Goal: Task Accomplishment & Management: Manage account settings

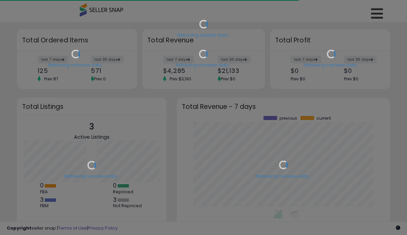
scroll to position [94, 200]
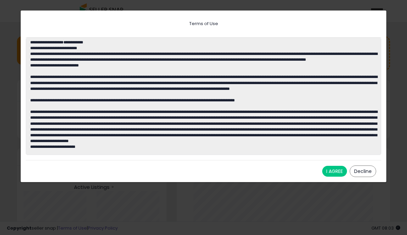
click at [331, 169] on button "I AGREE" at bounding box center [334, 171] width 25 height 11
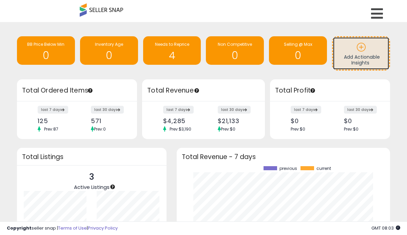
click at [363, 50] on icon at bounding box center [362, 47] width 10 height 10
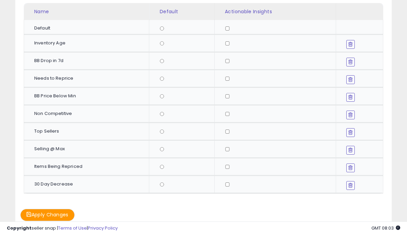
scroll to position [68, 0]
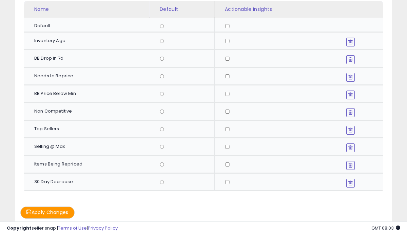
click at [71, 211] on button "Apply Changes" at bounding box center [47, 213] width 54 height 12
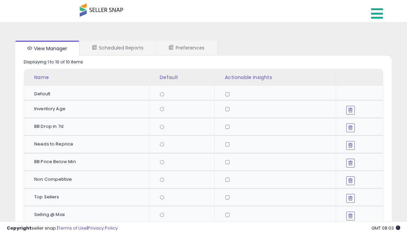
click at [374, 16] on icon at bounding box center [377, 14] width 12 height 14
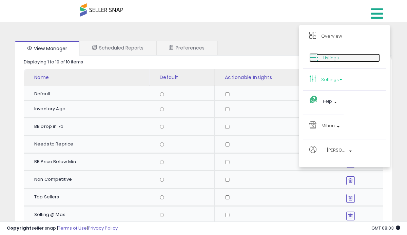
click at [338, 58] on span "Listings" at bounding box center [331, 58] width 16 height 6
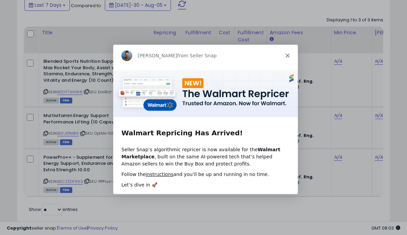
click at [293, 54] on div "Adrian from Seller Snap" at bounding box center [205, 55] width 185 height 22
click at [287, 55] on polygon "Close" at bounding box center [287, 55] width 4 height 4
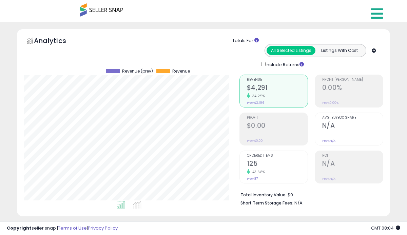
click at [382, 12] on icon at bounding box center [377, 14] width 12 height 14
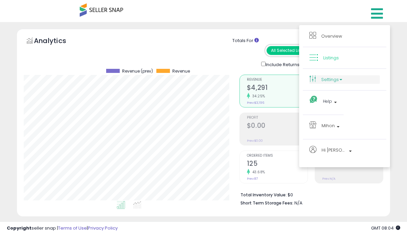
click at [342, 79] on b at bounding box center [341, 79] width 3 height 1
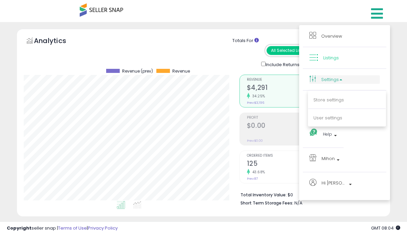
click at [342, 79] on b at bounding box center [341, 79] width 3 height 1
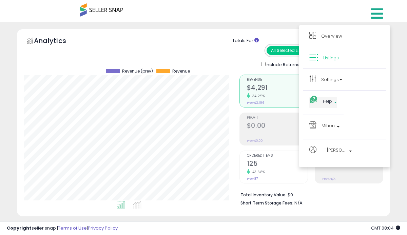
click at [334, 102] on b at bounding box center [335, 104] width 3 height 5
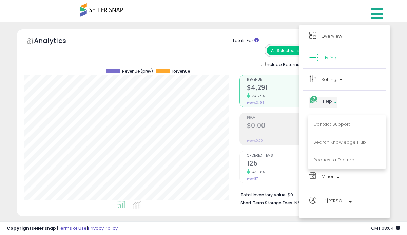
click at [335, 101] on b at bounding box center [335, 100] width 3 height 5
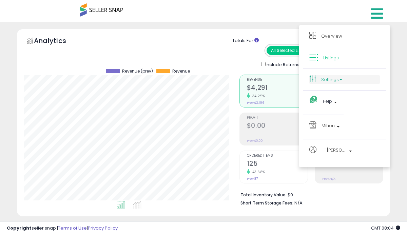
click at [341, 77] on link "Settings" at bounding box center [344, 79] width 71 height 8
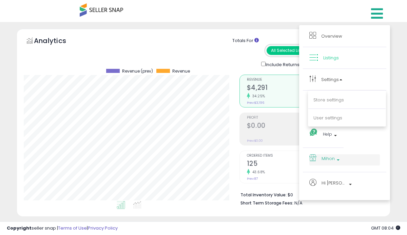
click at [337, 160] on b at bounding box center [338, 161] width 3 height 5
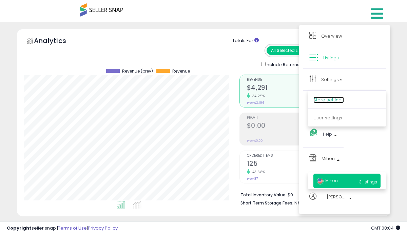
click at [333, 100] on link "Store settings" at bounding box center [329, 100] width 31 height 6
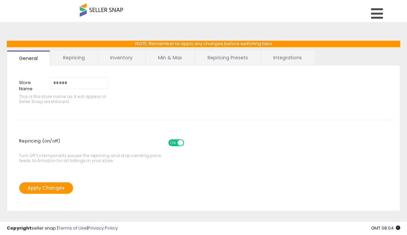
click at [84, 59] on link "Repricing" at bounding box center [74, 58] width 46 height 14
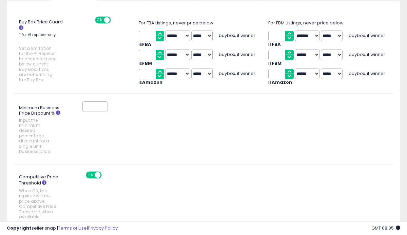
scroll to position [87, 0]
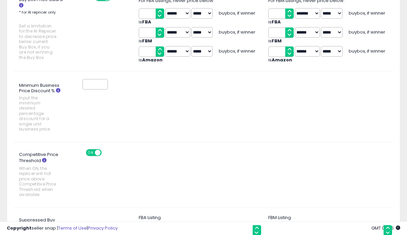
click at [95, 83] on input "Minimum Business Price Discount % Input the minimum desired percentage discount…" at bounding box center [94, 84] width 25 height 11
type input "*"
click at [169, 149] on div "Minimum Business Price Discount % Input the minimum desired percentage discount…" at bounding box center [204, 175] width 390 height 52
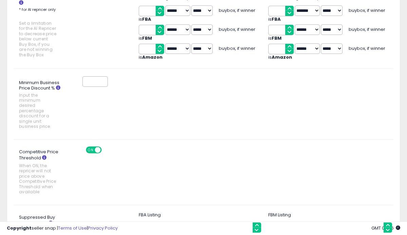
scroll to position [0, 0]
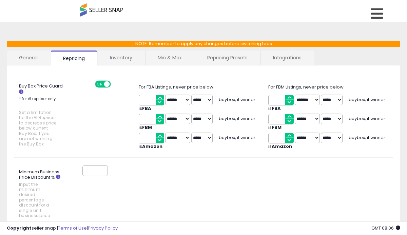
click at [231, 59] on link "Repricing Presets" at bounding box center [227, 58] width 65 height 14
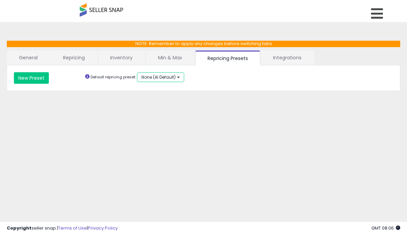
click at [162, 78] on span "None (AI Default)" at bounding box center [159, 77] width 34 height 6
click at [31, 81] on button "New Preset" at bounding box center [31, 78] width 35 height 12
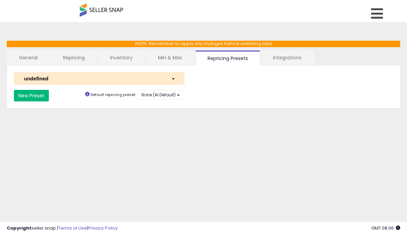
select select "*********"
click at [56, 79] on div "undefined" at bounding box center [92, 78] width 147 height 7
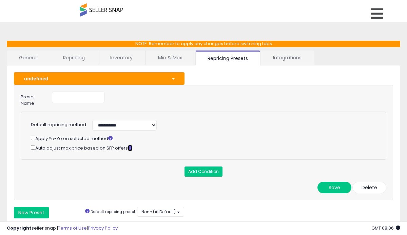
click at [132, 147] on icon at bounding box center [130, 148] width 4 height 4
click at [382, 15] on icon at bounding box center [377, 14] width 12 height 14
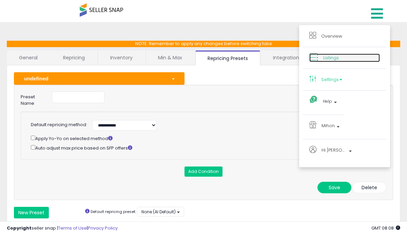
click at [335, 58] on span "Listings" at bounding box center [331, 58] width 16 height 6
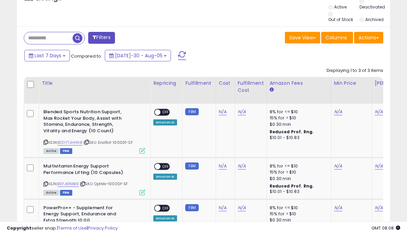
scroll to position [328, 0]
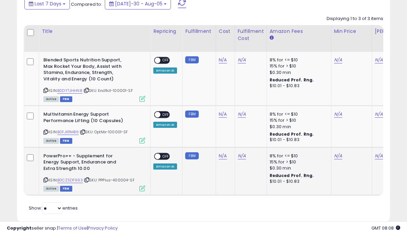
click at [164, 156] on span "OFF" at bounding box center [166, 156] width 11 height 6
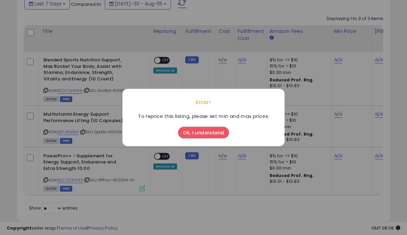
click at [209, 134] on button "Ok, I understand" at bounding box center [203, 133] width 51 height 12
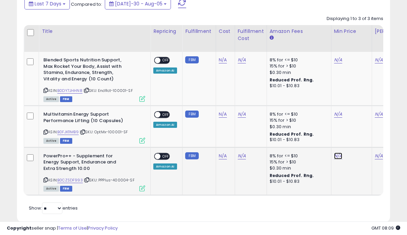
click at [337, 63] on link "N/A" at bounding box center [338, 60] width 8 height 7
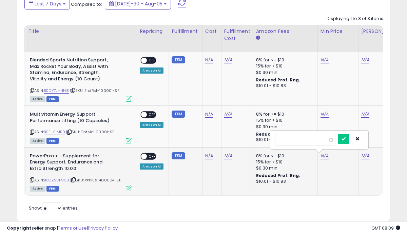
click at [306, 140] on input "number" at bounding box center [305, 140] width 60 height 12
type input "**"
click at [349, 141] on button "submit" at bounding box center [344, 139] width 12 height 10
click at [363, 63] on link "N/A" at bounding box center [365, 60] width 8 height 7
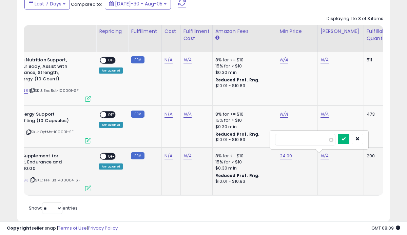
type input "**"
click at [346, 139] on icon "submit" at bounding box center [344, 139] width 4 height 4
click at [166, 63] on link "N/A" at bounding box center [169, 60] width 8 height 7
type input "*"
click at [191, 138] on icon "submit" at bounding box center [189, 139] width 4 height 4
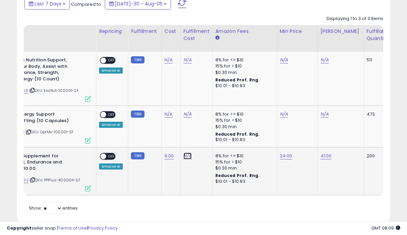
click at [187, 63] on link "N/A" at bounding box center [188, 60] width 8 height 7
click at [168, 137] on input "text" at bounding box center [169, 139] width 60 height 10
type input "*"
click at [209, 139] on icon "submit" at bounding box center [207, 139] width 4 height 4
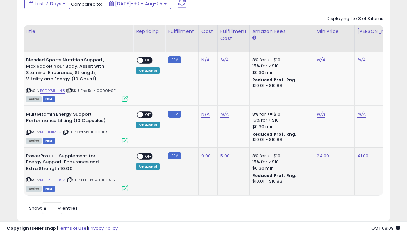
scroll to position [0, 0]
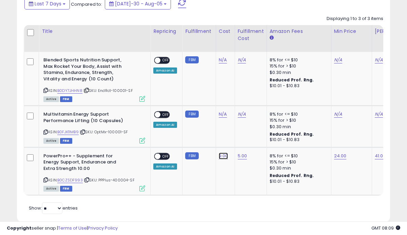
click at [223, 63] on link "9.00" at bounding box center [223, 60] width 8 height 7
drag, startPoint x: 191, startPoint y: 139, endPoint x: 170, endPoint y: 139, distance: 21.4
click at [170, 139] on div "****" at bounding box center [219, 140] width 98 height 18
type input "*"
click at [246, 139] on icon "submit" at bounding box center [244, 139] width 4 height 4
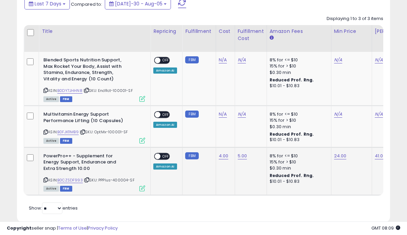
click at [247, 170] on td "5.00" at bounding box center [251, 171] width 32 height 48
click at [166, 155] on span "OFF" at bounding box center [166, 156] width 11 height 6
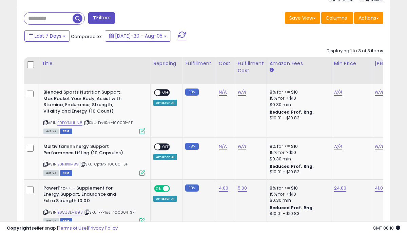
scroll to position [295, 0]
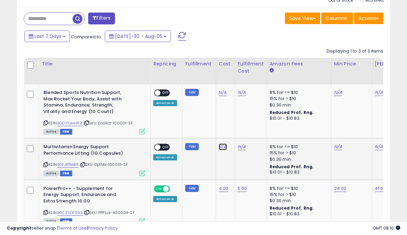
click at [222, 96] on link "N/A" at bounding box center [223, 92] width 8 height 7
type input "*"
click at [245, 133] on button "submit" at bounding box center [243, 130] width 12 height 10
click at [239, 96] on link "N/A" at bounding box center [242, 92] width 8 height 7
type input "*"
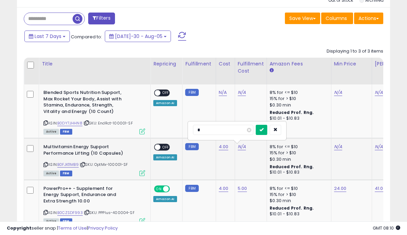
click at [264, 129] on icon "submit" at bounding box center [262, 130] width 4 height 4
click at [239, 92] on link "N/A" at bounding box center [242, 92] width 8 height 7
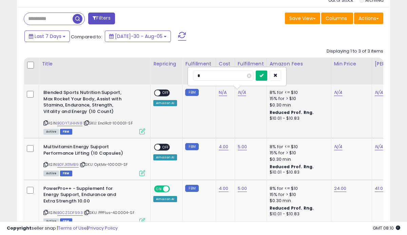
type input "*"
click at [264, 77] on icon "submit" at bounding box center [262, 75] width 4 height 4
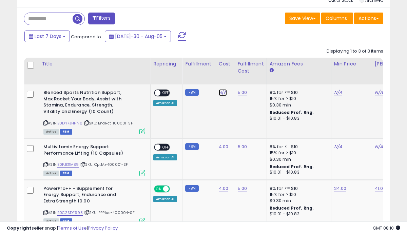
click at [221, 92] on link "N/A" at bounding box center [223, 92] width 8 height 7
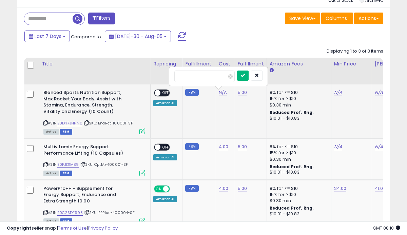
type input "*"
click at [245, 76] on icon "submit" at bounding box center [243, 75] width 4 height 4
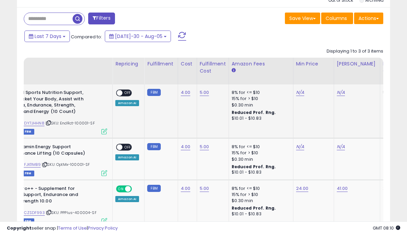
scroll to position [0, 65]
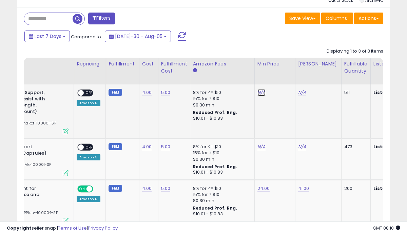
click at [261, 92] on link "N/A" at bounding box center [262, 92] width 8 height 7
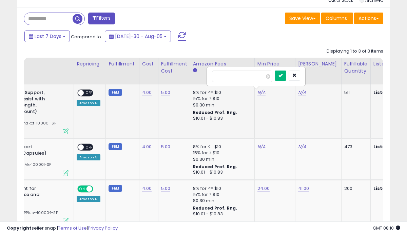
type input "**"
click at [283, 76] on icon "submit" at bounding box center [281, 75] width 4 height 4
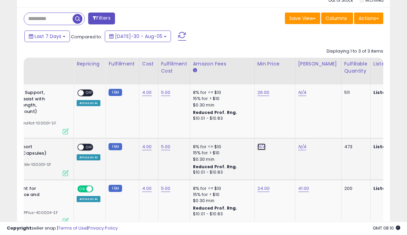
click at [259, 146] on link "N/A" at bounding box center [262, 147] width 8 height 7
type input "**"
click at [283, 128] on icon "submit" at bounding box center [281, 130] width 4 height 4
click at [301, 93] on link "N/A" at bounding box center [302, 92] width 8 height 7
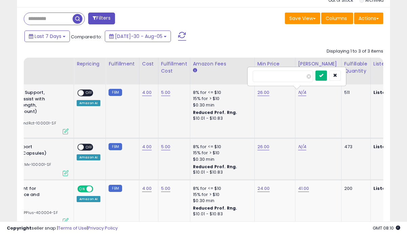
type input "**"
click at [323, 74] on icon "submit" at bounding box center [321, 75] width 4 height 4
click at [298, 96] on link "N/A" at bounding box center [302, 92] width 8 height 7
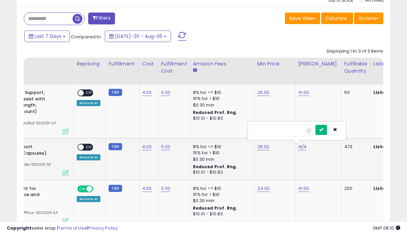
type input "**"
click at [324, 130] on button "submit" at bounding box center [322, 130] width 12 height 10
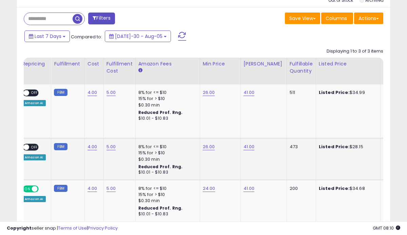
scroll to position [0, 139]
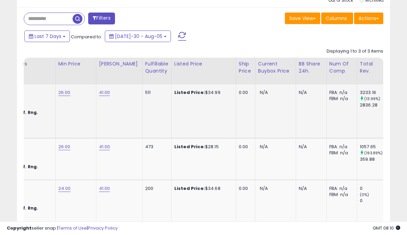
click at [239, 93] on div "0.00" at bounding box center [244, 93] width 11 height 6
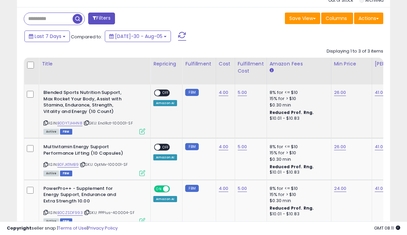
click at [165, 92] on span "OFF" at bounding box center [166, 93] width 11 height 6
click at [164, 147] on span "OFF" at bounding box center [166, 148] width 11 height 6
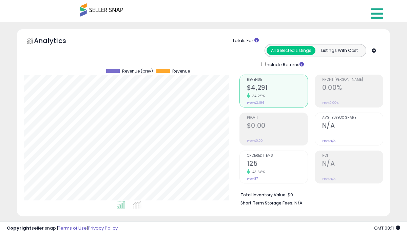
click at [376, 14] on icon at bounding box center [377, 14] width 12 height 14
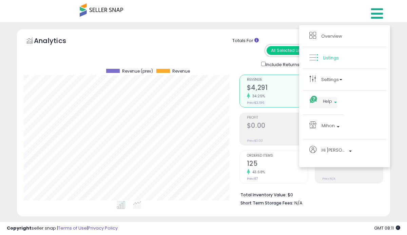
click at [330, 104] on span "Help" at bounding box center [327, 101] width 9 height 8
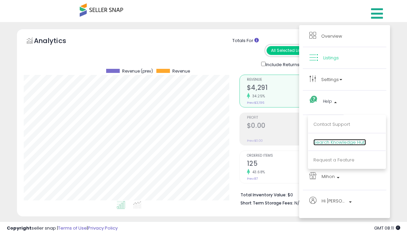
click at [328, 143] on link "Search Knowledge Hub" at bounding box center [340, 142] width 53 height 6
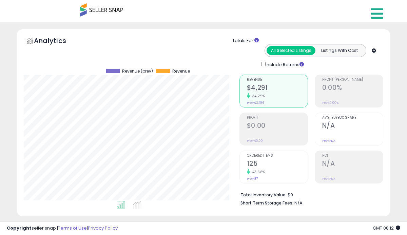
click at [375, 12] on icon at bounding box center [377, 14] width 12 height 14
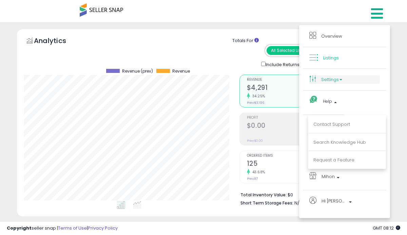
click at [334, 78] on link "Settings" at bounding box center [344, 79] width 71 height 8
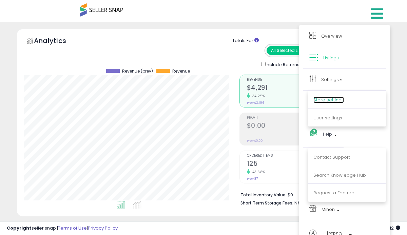
click at [325, 101] on link "Store settings" at bounding box center [329, 100] width 31 height 6
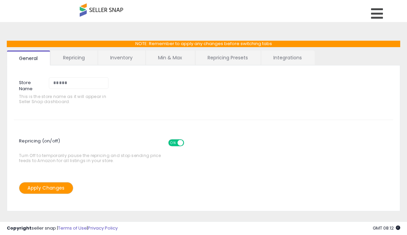
click at [278, 60] on link "Integrations" at bounding box center [287, 58] width 53 height 14
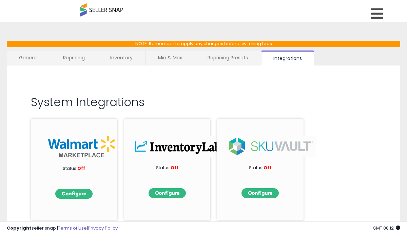
click at [237, 61] on link "Repricing Presets" at bounding box center [227, 58] width 65 height 14
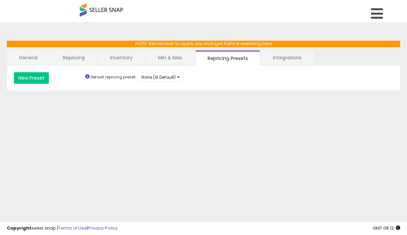
click at [175, 59] on link "Min & Max" at bounding box center [170, 58] width 49 height 14
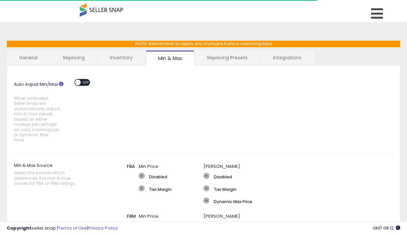
click at [127, 60] on link "Inventory" at bounding box center [121, 58] width 47 height 14
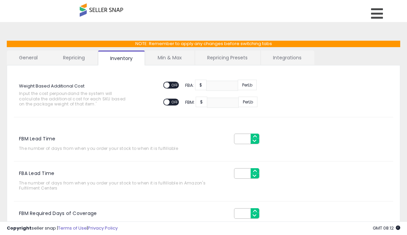
click at [77, 59] on link "Repricing" at bounding box center [74, 58] width 46 height 14
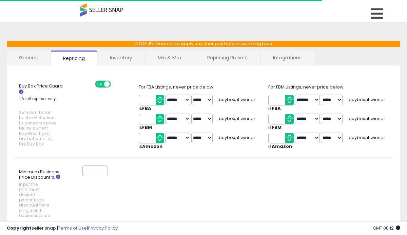
click at [33, 60] on link "General" at bounding box center [28, 58] width 43 height 14
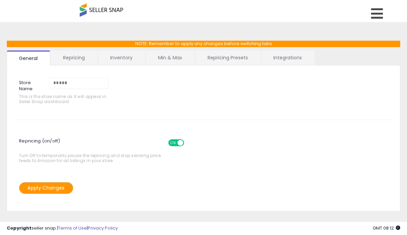
click at [116, 58] on link "Inventory" at bounding box center [121, 58] width 47 height 14
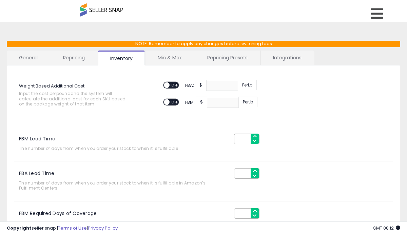
click at [178, 55] on link "Min & Max" at bounding box center [170, 58] width 49 height 14
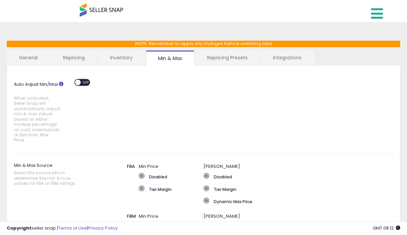
click at [374, 18] on icon at bounding box center [377, 14] width 12 height 14
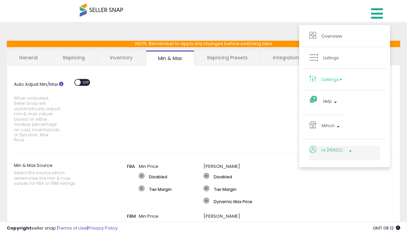
click at [339, 154] on span "Hi [PERSON_NAME]" at bounding box center [334, 150] width 25 height 8
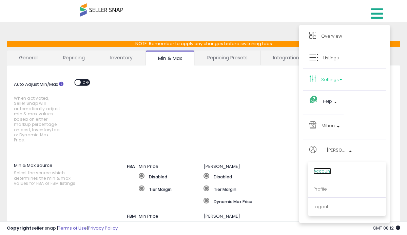
click at [331, 172] on link "Account" at bounding box center [323, 171] width 18 height 6
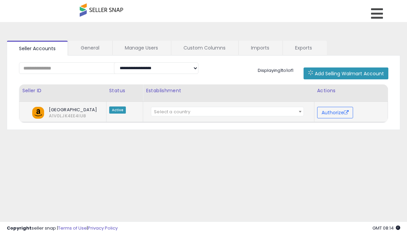
click at [161, 113] on span "Select a country" at bounding box center [172, 112] width 36 height 6
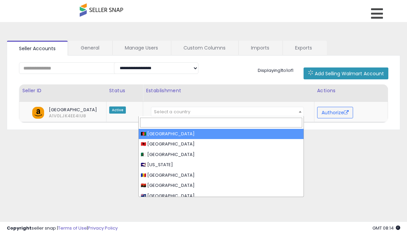
click at [93, 164] on div "**********" at bounding box center [203, 170] width 400 height 282
click at [249, 112] on span "Select a country" at bounding box center [227, 112] width 152 height 10
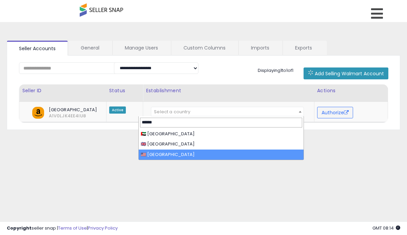
type input "******"
select select "**"
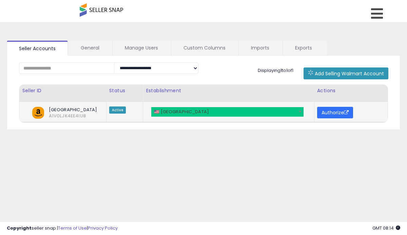
click at [344, 113] on button "Authorize" at bounding box center [335, 113] width 36 height 12
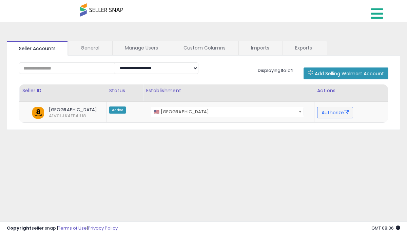
click at [379, 14] on icon at bounding box center [377, 14] width 12 height 14
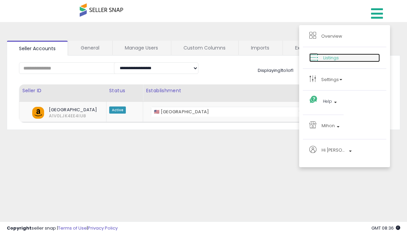
click at [337, 61] on link "Listings" at bounding box center [344, 58] width 71 height 8
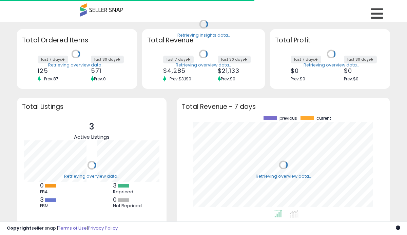
scroll to position [94, 200]
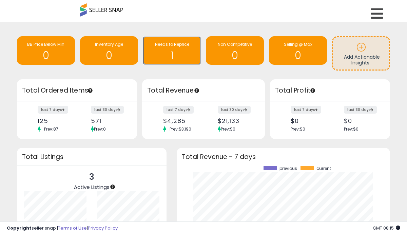
click at [173, 55] on h1 "1" at bounding box center [172, 55] width 51 height 11
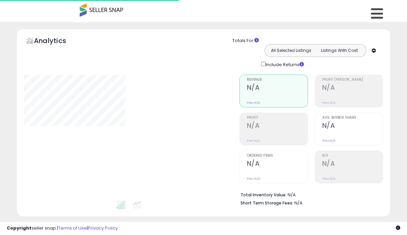
select select "**"
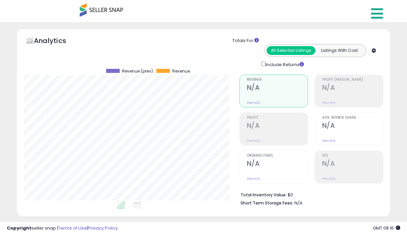
click at [376, 17] on icon at bounding box center [377, 14] width 12 height 14
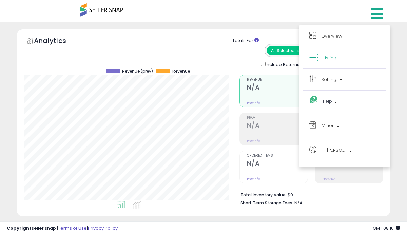
click at [333, 59] on span "Listings" at bounding box center [331, 58] width 16 height 6
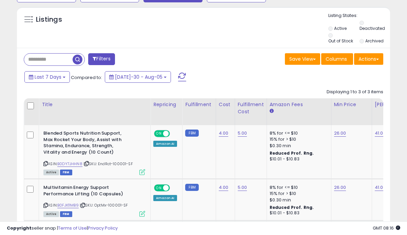
scroll to position [260, 0]
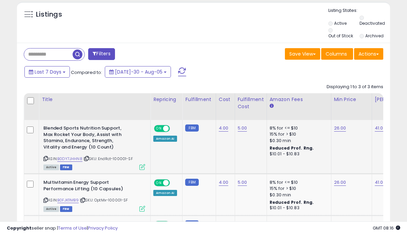
click at [82, 130] on b "Blended Sports Nutrition Support, Max Rocket Your Body, Assist with Stamina, En…" at bounding box center [84, 138] width 82 height 27
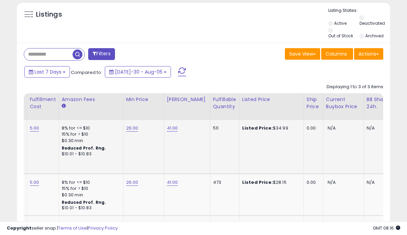
scroll to position [0, 197]
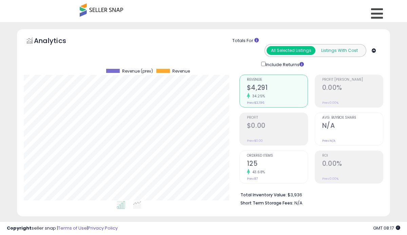
click at [350, 52] on button "Listings With Cost" at bounding box center [339, 50] width 49 height 9
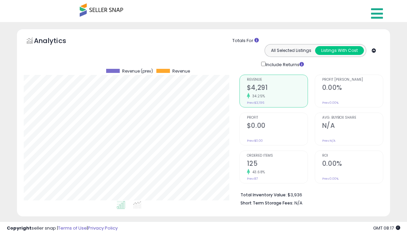
click at [382, 11] on icon at bounding box center [377, 14] width 12 height 14
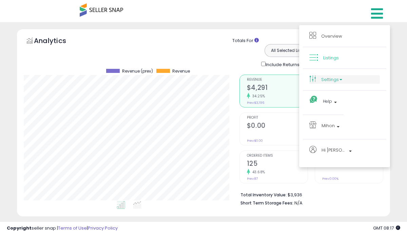
click at [335, 83] on link "Settings" at bounding box center [344, 79] width 71 height 8
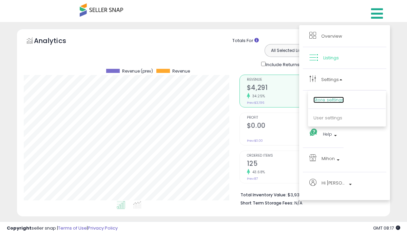
click at [329, 99] on link "Store settings" at bounding box center [329, 100] width 31 height 6
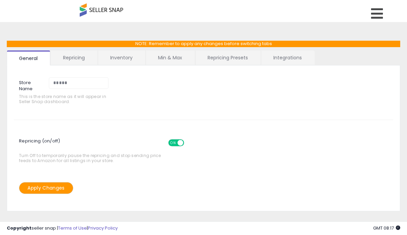
click at [92, 59] on link "Repricing" at bounding box center [74, 58] width 46 height 14
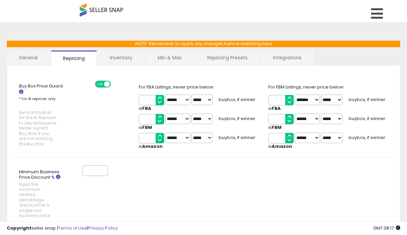
click at [178, 54] on link "Min & Max" at bounding box center [170, 58] width 49 height 14
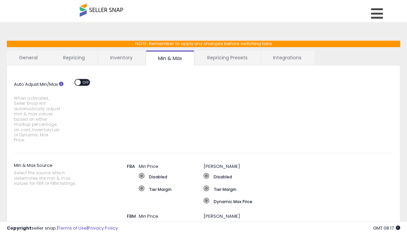
click at [230, 57] on link "Repricing Presets" at bounding box center [227, 58] width 65 height 14
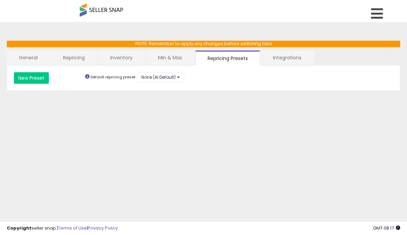
click at [298, 58] on link "Integrations" at bounding box center [287, 58] width 53 height 14
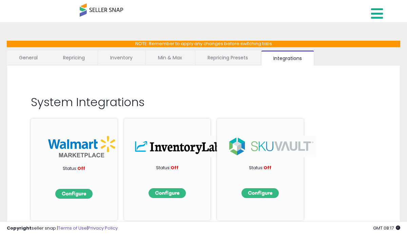
click at [379, 9] on icon at bounding box center [377, 14] width 12 height 14
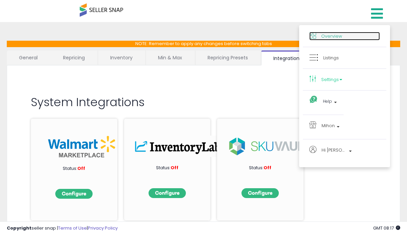
click at [324, 38] on span "Overview" at bounding box center [331, 36] width 21 height 6
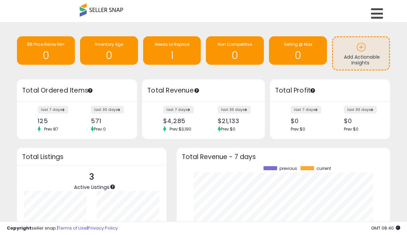
scroll to position [83, 0]
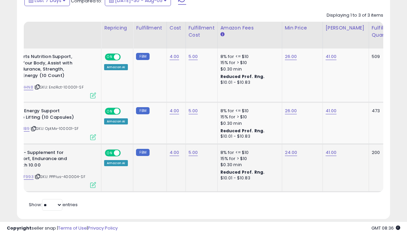
scroll to position [0, 53]
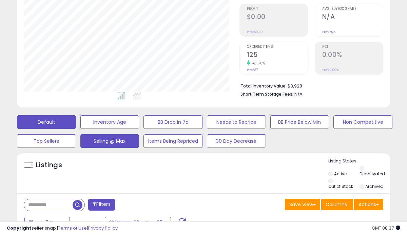
click at [120, 129] on button "Selling @ Max" at bounding box center [109, 122] width 59 height 14
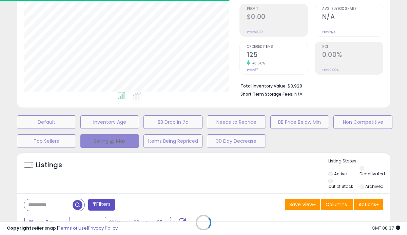
select select "**"
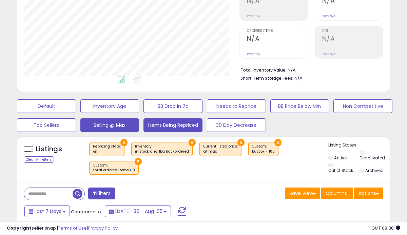
click at [76, 113] on button "Items Being Repriced" at bounding box center [46, 106] width 59 height 14
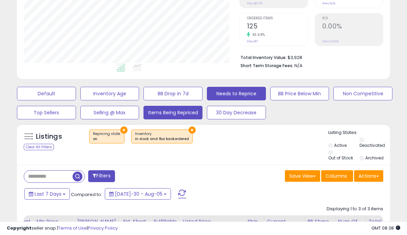
click at [76, 95] on button "Needs to Reprice" at bounding box center [46, 94] width 59 height 14
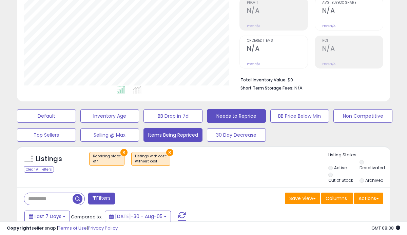
click at [76, 123] on button "Items Being Repriced" at bounding box center [46, 116] width 59 height 14
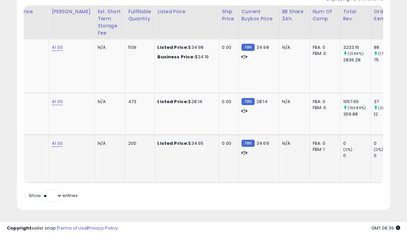
scroll to position [0, 372]
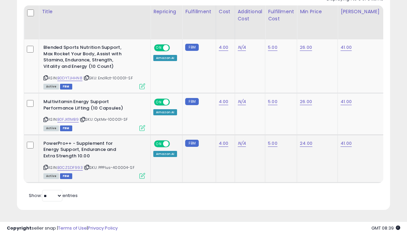
click at [97, 143] on b "PowerPro++ - Supplement for Energy Support, Endurance and Extra Strength 10.00" at bounding box center [84, 150] width 82 height 21
click at [72, 167] on link "B0CZSDF993" at bounding box center [69, 168] width 25 height 6
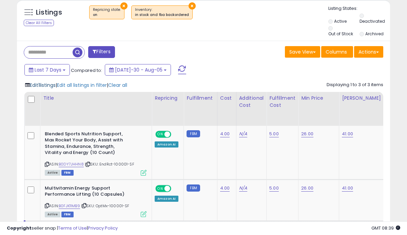
click at [36, 84] on span "Edit 1 listings" at bounding box center [43, 85] width 26 height 7
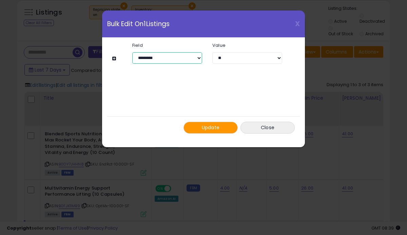
click at [185, 58] on select "**********" at bounding box center [167, 58] width 70 height 12
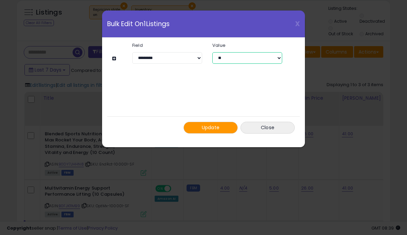
click at [257, 62] on select "** ***" at bounding box center [247, 58] width 70 height 12
click at [212, 52] on select "** ***" at bounding box center [247, 58] width 70 height 12
click at [280, 128] on button "Close" at bounding box center [268, 128] width 54 height 12
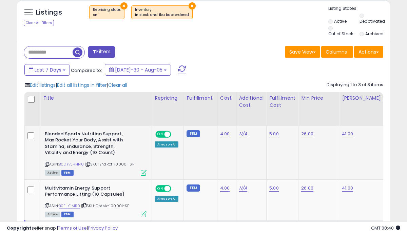
scroll to position [348, 0]
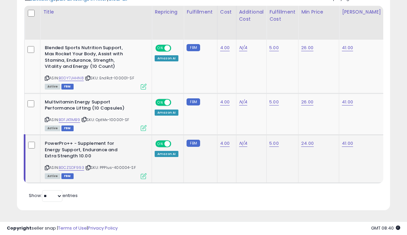
click at [142, 175] on icon at bounding box center [144, 176] width 6 height 6
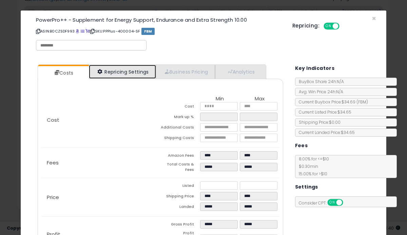
click at [142, 69] on link "Repricing Settings" at bounding box center [122, 72] width 67 height 14
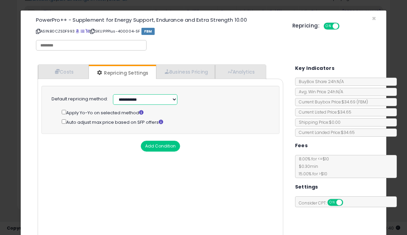
click at [149, 100] on select "**********" at bounding box center [145, 99] width 64 height 11
select select "******"
click at [113, 94] on select "**********" at bounding box center [145, 99] width 64 height 11
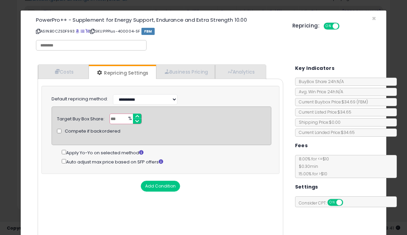
drag, startPoint x: 119, startPoint y: 119, endPoint x: 103, endPoint y: 118, distance: 16.3
click at [107, 119] on div "Target Buy Box Share: *** % Compete if backordered" at bounding box center [161, 119] width 219 height 11
type input "*"
type input "**"
click at [81, 178] on div "**********" at bounding box center [160, 139] width 238 height 106
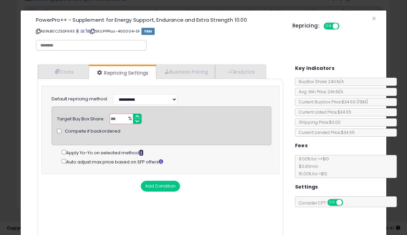
click at [144, 152] on icon at bounding box center [141, 152] width 4 height 4
click at [137, 99] on select "**********" at bounding box center [145, 99] width 64 height 11
click at [200, 75] on link "Business Pricing" at bounding box center [185, 72] width 59 height 14
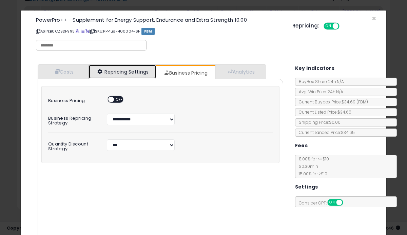
click at [117, 70] on link "Repricing Settings" at bounding box center [122, 72] width 67 height 14
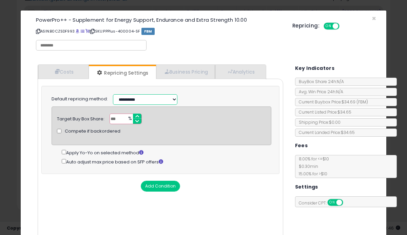
click at [122, 99] on select "**********" at bounding box center [145, 99] width 64 height 11
select select "*********"
click at [113, 94] on select "**********" at bounding box center [145, 99] width 64 height 11
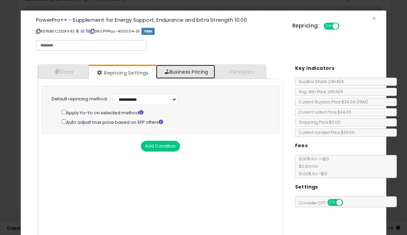
click at [189, 73] on link "Business Pricing" at bounding box center [185, 72] width 59 height 14
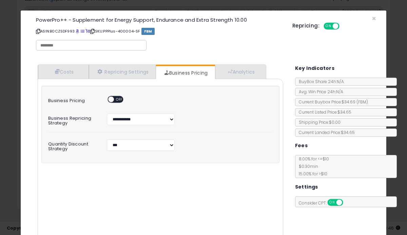
click at [116, 99] on span "OFF" at bounding box center [119, 100] width 11 height 6
click at [126, 144] on select "**********" at bounding box center [141, 145] width 68 height 12
select select "*******"
click at [107, 139] on select "**********" at bounding box center [141, 145] width 68 height 12
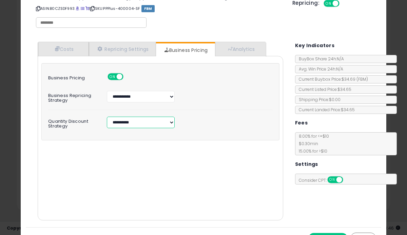
scroll to position [16, 0]
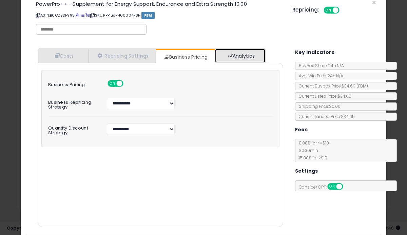
click at [251, 55] on link "Analytics" at bounding box center [240, 56] width 50 height 14
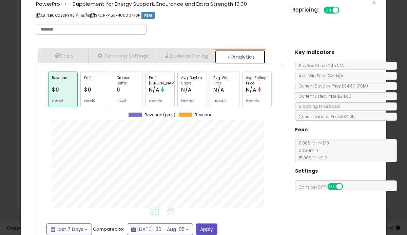
scroll to position [209, 259]
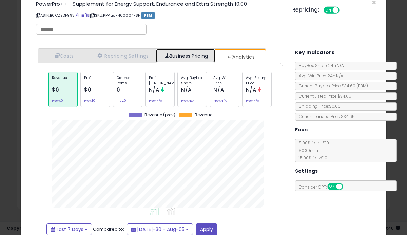
click at [185, 56] on link "Business Pricing" at bounding box center [185, 56] width 59 height 14
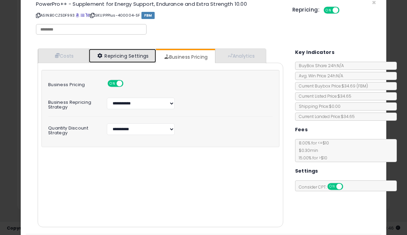
click at [122, 54] on link "Repricing Settings" at bounding box center [122, 56] width 67 height 14
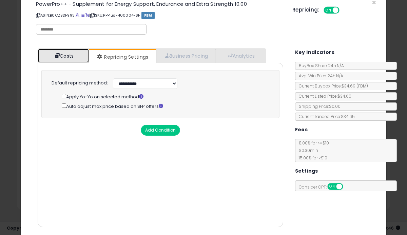
click at [63, 58] on link "Costs" at bounding box center [63, 56] width 51 height 14
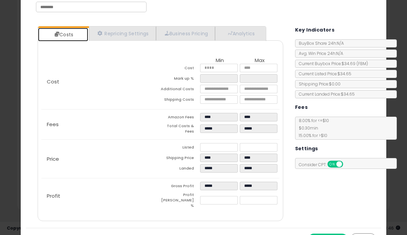
scroll to position [45, 0]
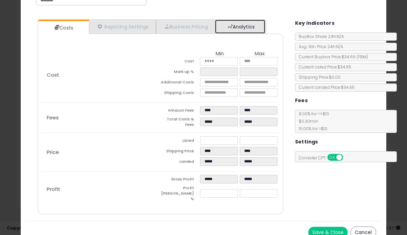
click at [242, 30] on link "Analytics" at bounding box center [240, 27] width 50 height 14
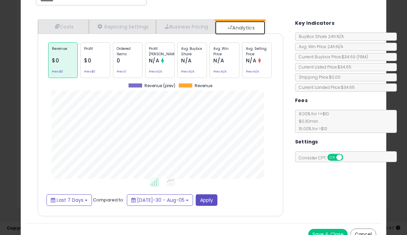
scroll to position [55, 0]
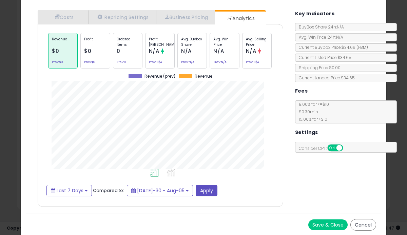
click at [328, 221] on button "Save & Close" at bounding box center [327, 225] width 39 height 11
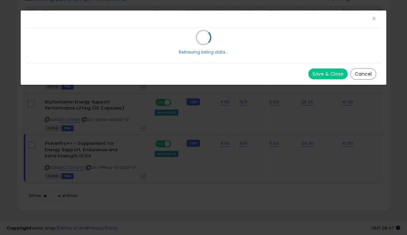
scroll to position [0, 0]
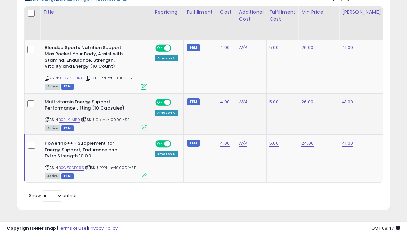
click at [147, 127] on td "Multivitamin Energy Support Performance Lifting (10 Capsules) ASIN: B0FJK11MB9 …" at bounding box center [96, 114] width 112 height 42
click at [144, 127] on icon at bounding box center [144, 128] width 6 height 6
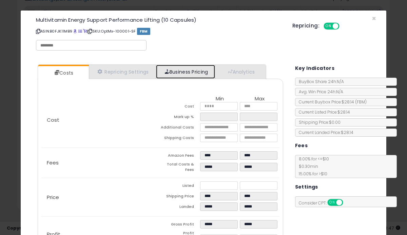
click at [178, 71] on link "Business Pricing" at bounding box center [185, 72] width 59 height 14
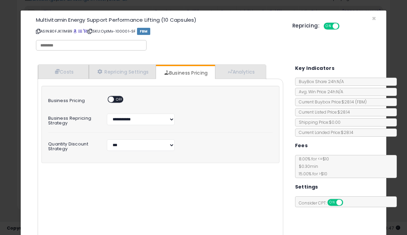
click at [118, 97] on span "OFF" at bounding box center [119, 100] width 11 height 6
click at [121, 145] on select "**********" at bounding box center [141, 145] width 68 height 12
select select "*******"
click at [107, 139] on select "**********" at bounding box center [141, 145] width 68 height 12
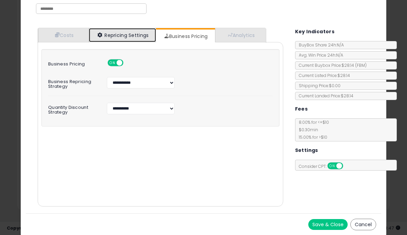
click at [141, 30] on link "Repricing Settings" at bounding box center [122, 35] width 67 height 14
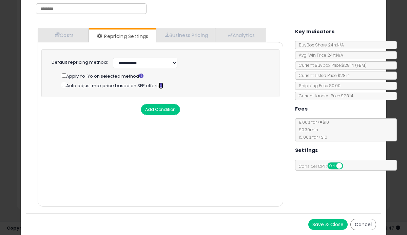
click at [163, 85] on icon at bounding box center [161, 85] width 4 height 4
click at [244, 40] on link "Analytics" at bounding box center [240, 35] width 50 height 14
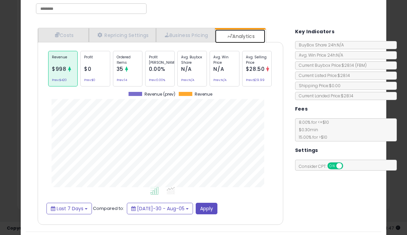
scroll to position [209, 259]
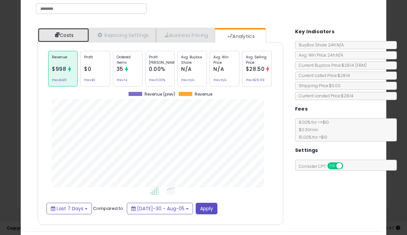
click at [58, 39] on link "Costs" at bounding box center [63, 35] width 51 height 14
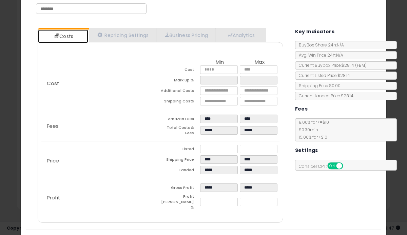
scroll to position [45, 0]
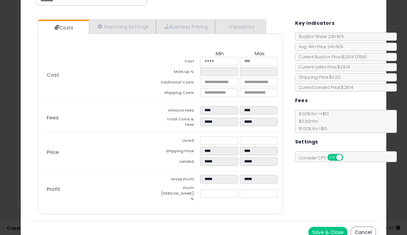
click at [317, 227] on button "Save & Close" at bounding box center [327, 232] width 39 height 11
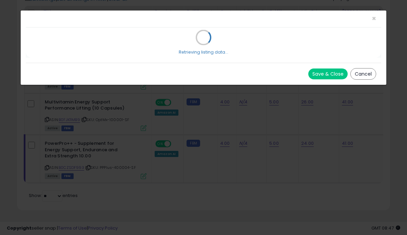
scroll to position [0, 0]
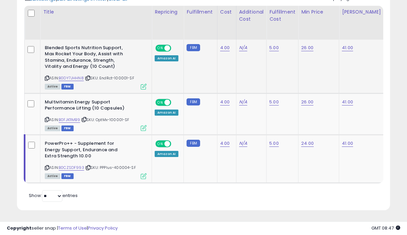
click at [144, 84] on icon at bounding box center [144, 87] width 6 height 6
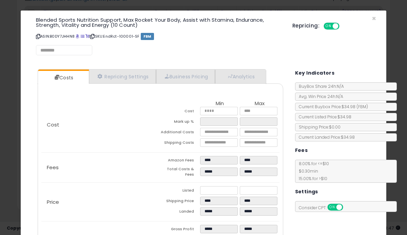
select select "*********"
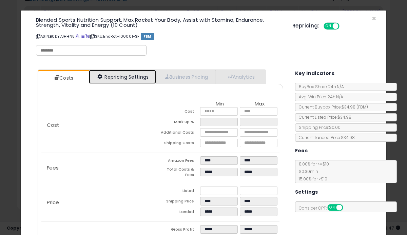
click at [124, 75] on link "Repricing Settings" at bounding box center [122, 77] width 67 height 14
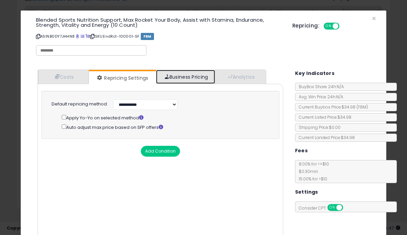
click at [189, 77] on link "Business Pricing" at bounding box center [185, 77] width 59 height 14
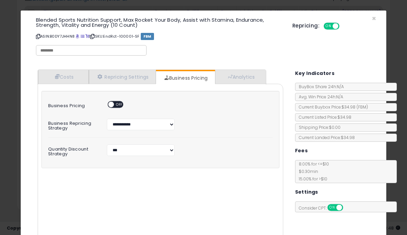
click at [117, 102] on span "OFF" at bounding box center [119, 105] width 11 height 6
click at [130, 152] on select "**********" at bounding box center [141, 151] width 68 height 12
select select "*******"
click at [107, 145] on select "**********" at bounding box center [141, 151] width 68 height 12
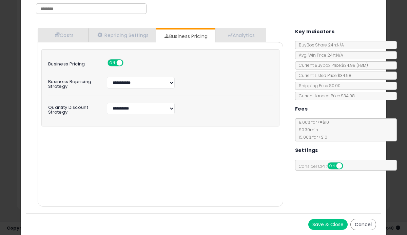
click at [322, 223] on button "Save & Close" at bounding box center [327, 224] width 39 height 11
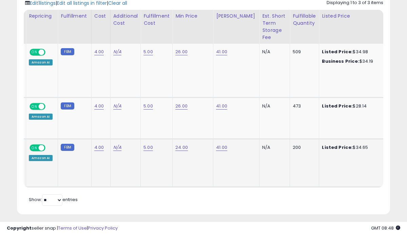
scroll to position [0, 133]
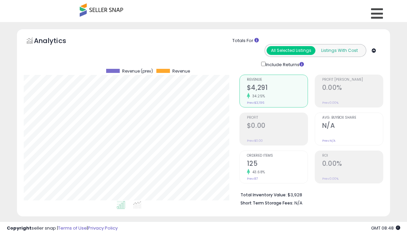
click at [346, 49] on button "Listings With Cost" at bounding box center [339, 50] width 49 height 9
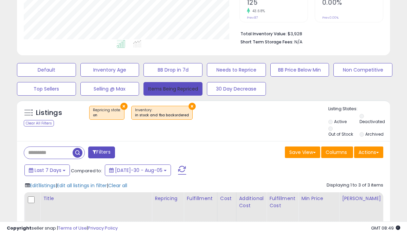
click at [175, 88] on button "Items Being Repriced" at bounding box center [173, 89] width 59 height 14
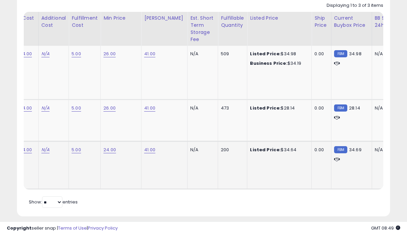
scroll to position [0, 198]
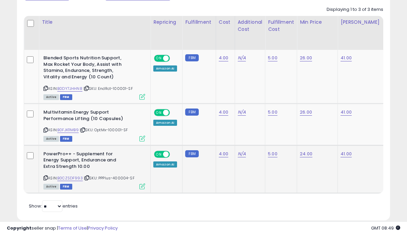
click at [143, 186] on icon at bounding box center [142, 187] width 6 height 6
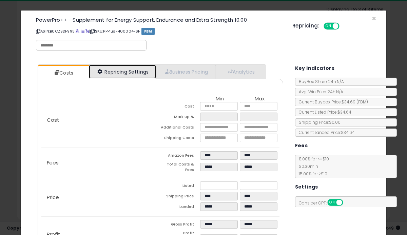
click at [137, 72] on link "Repricing Settings" at bounding box center [122, 72] width 67 height 14
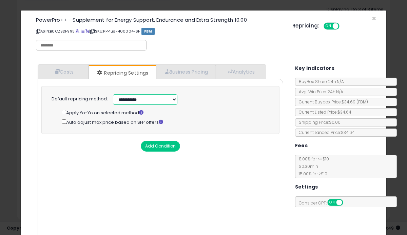
click at [139, 99] on select "**********" at bounding box center [145, 99] width 64 height 11
select select "******"
click at [113, 94] on select "**********" at bounding box center [145, 99] width 64 height 11
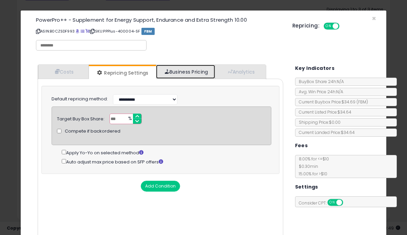
click at [195, 72] on link "Business Pricing" at bounding box center [185, 72] width 59 height 14
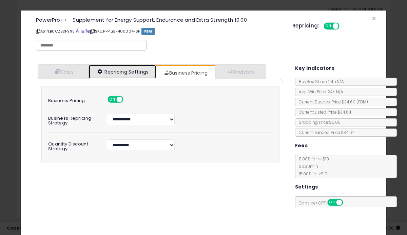
click at [126, 71] on link "Repricing Settings" at bounding box center [122, 72] width 67 height 14
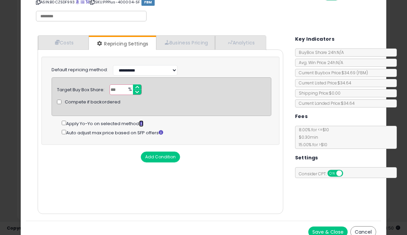
click at [144, 123] on icon at bounding box center [141, 123] width 4 height 4
